Goal: Task Accomplishment & Management: Manage account settings

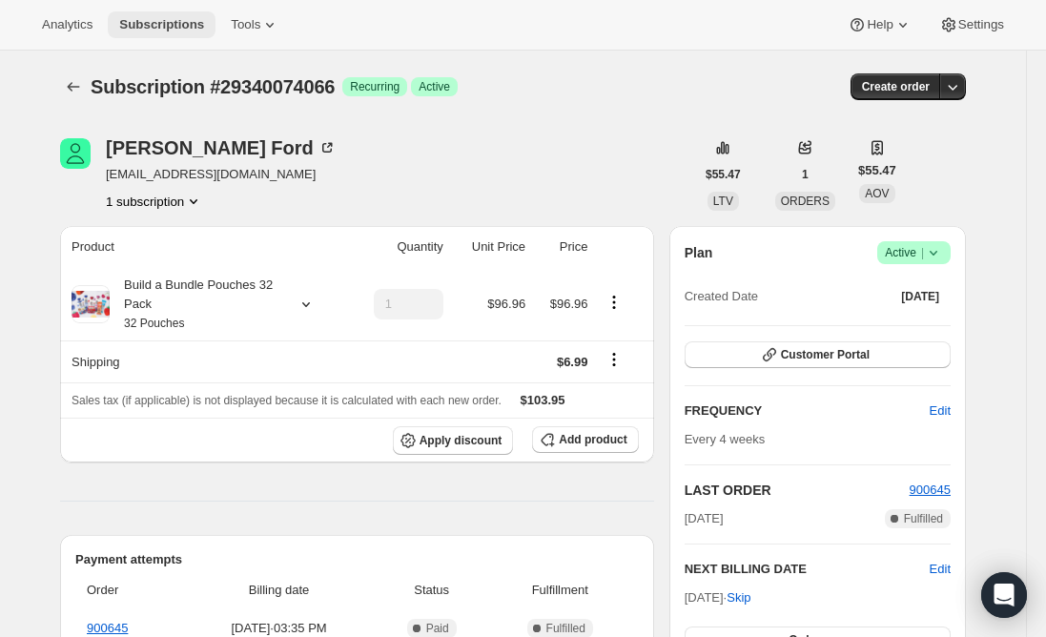
click at [159, 29] on span "Subscriptions" at bounding box center [161, 24] width 85 height 15
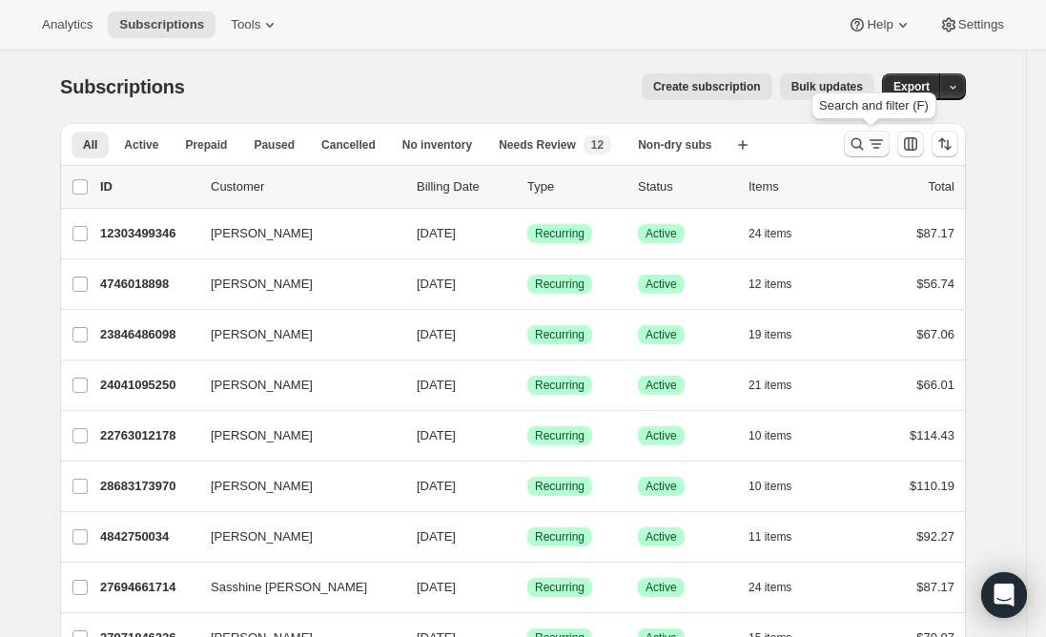
click at [857, 144] on icon "Search and filter results" at bounding box center [857, 144] width 12 height 12
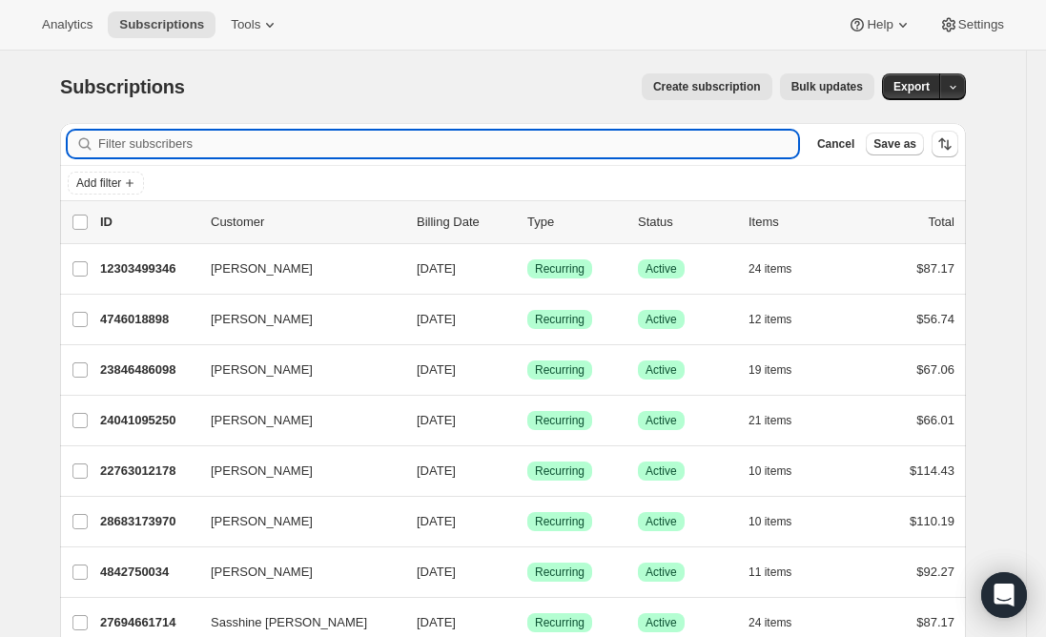
click at [312, 146] on input "Filter subscribers" at bounding box center [448, 144] width 700 height 27
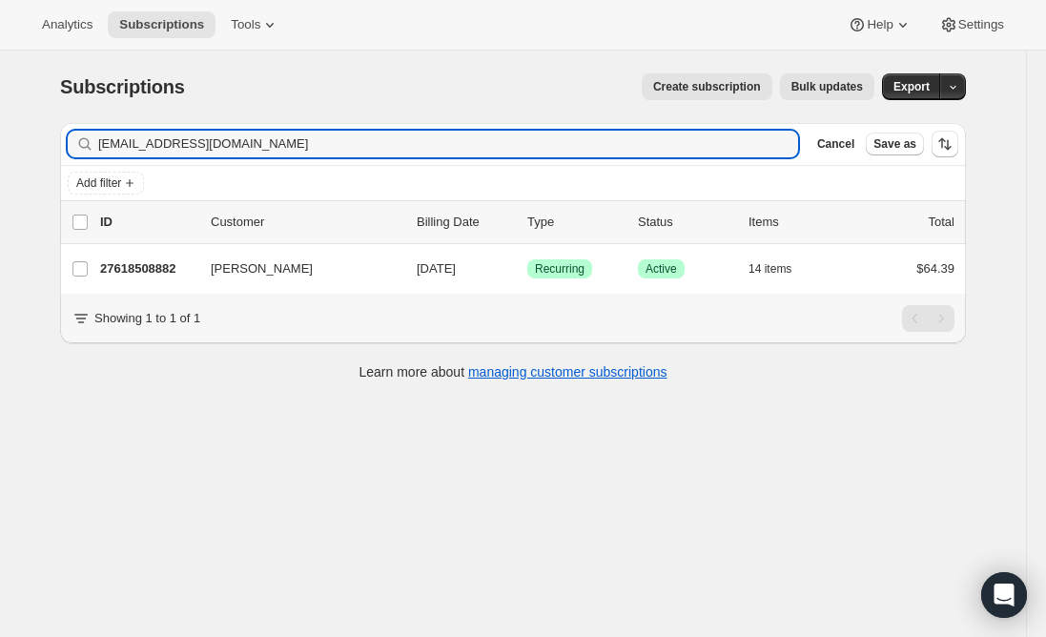
type input "[EMAIL_ADDRESS][DOMAIN_NAME]"
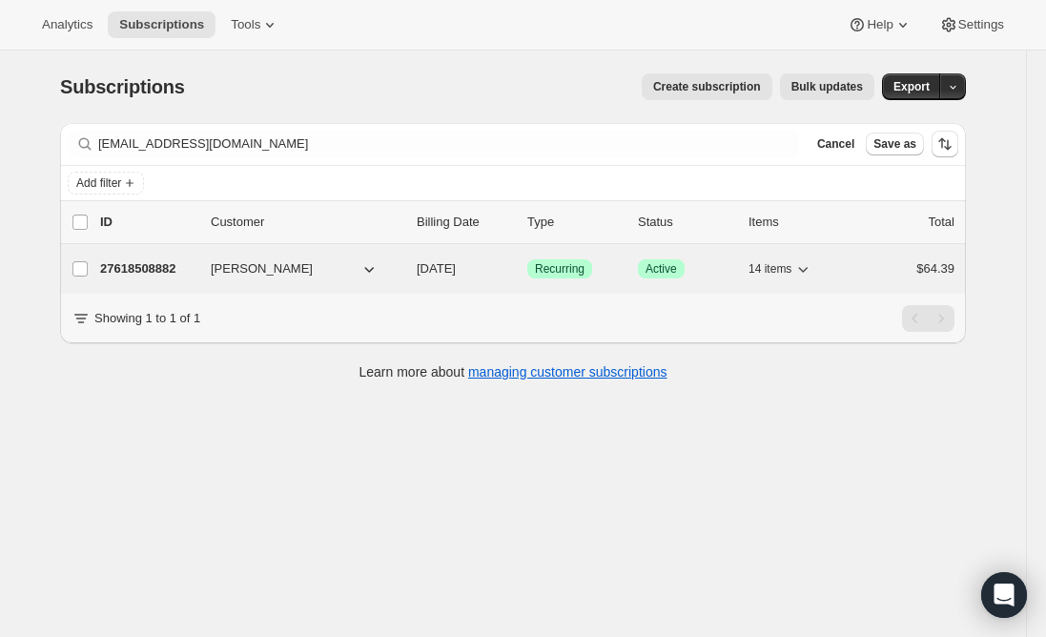
click at [142, 264] on p "27618508882" at bounding box center [147, 268] width 95 height 19
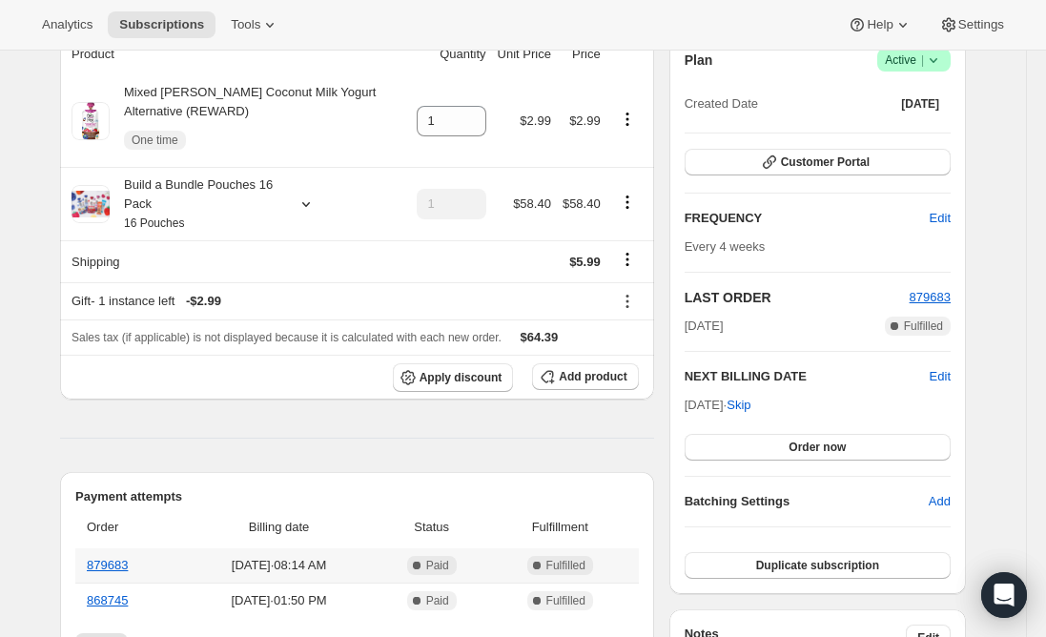
scroll to position [191, 0]
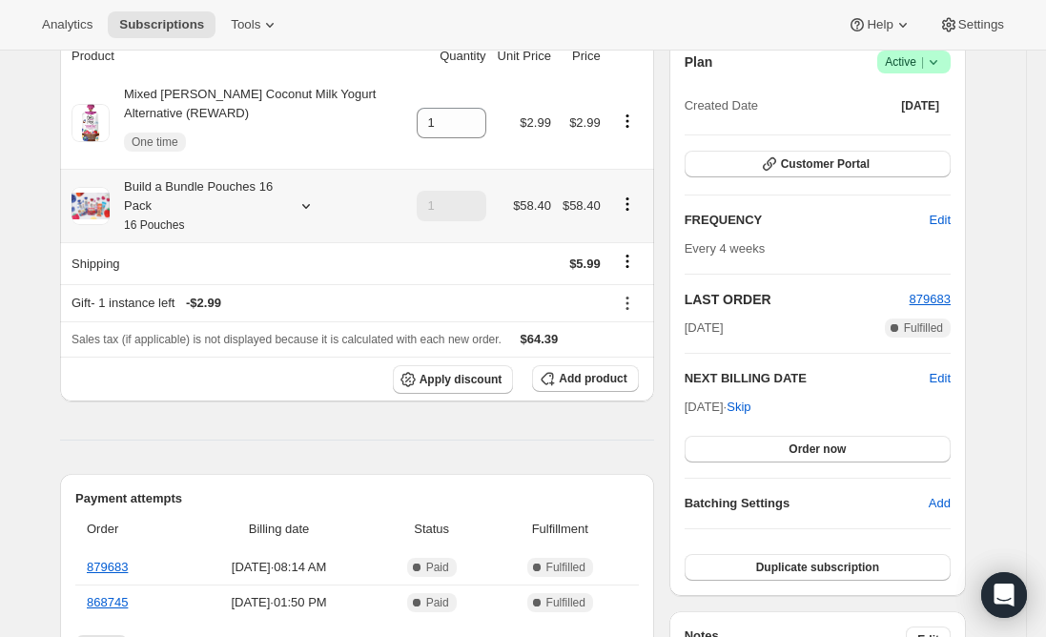
click at [218, 214] on div "Build a Bundle Pouches 16 Pack 16 Pouches" at bounding box center [196, 205] width 172 height 57
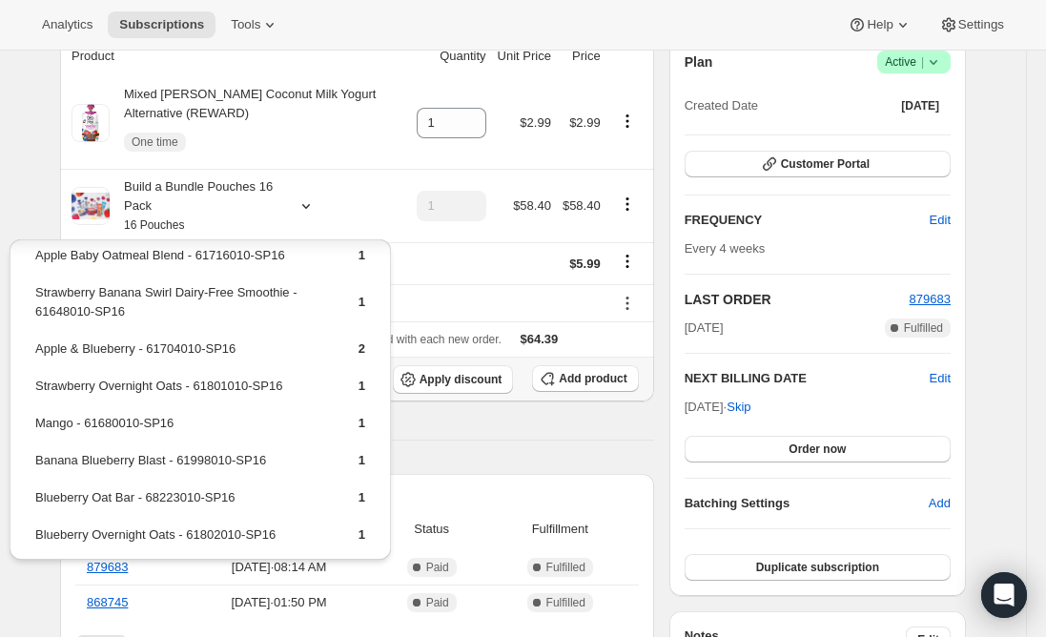
scroll to position [95, 0]
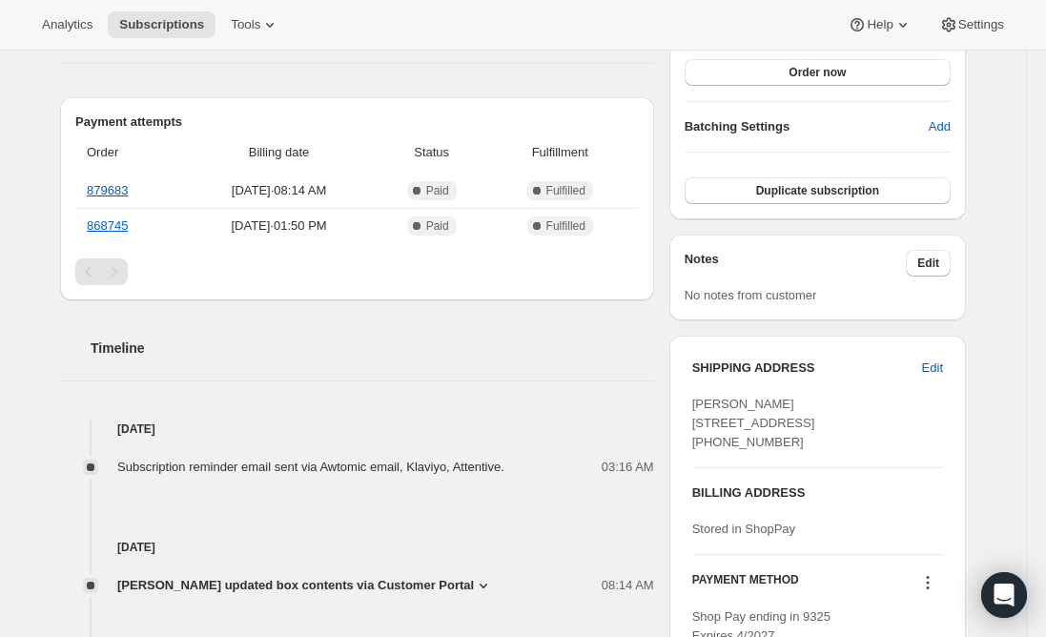
scroll to position [572, 0]
